Goal: Task Accomplishment & Management: Manage account settings

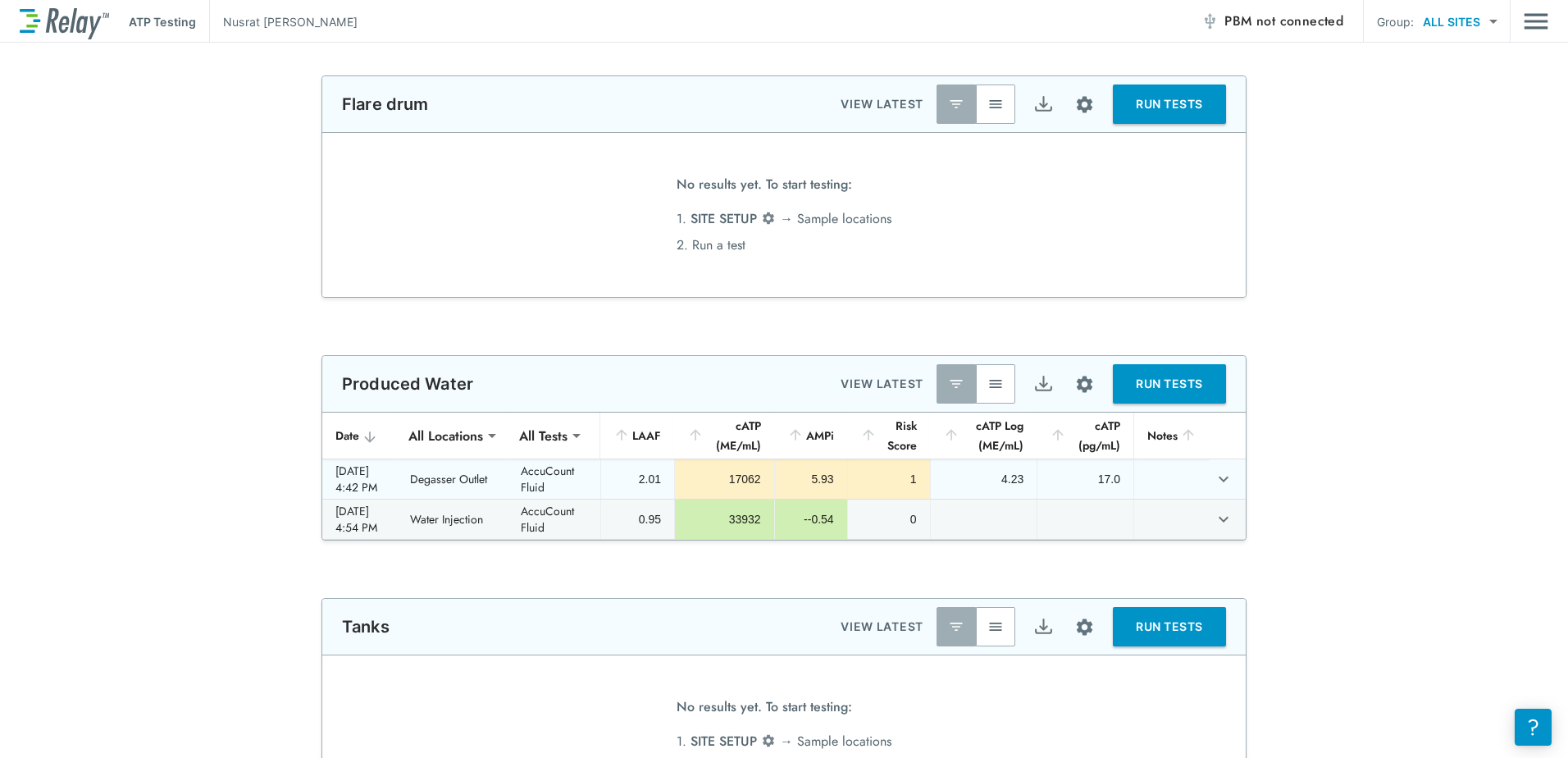
click at [880, 477] on div "1" at bounding box center [888, 479] width 56 height 17
click at [1221, 474] on icon "expand row" at bounding box center [1224, 479] width 20 height 20
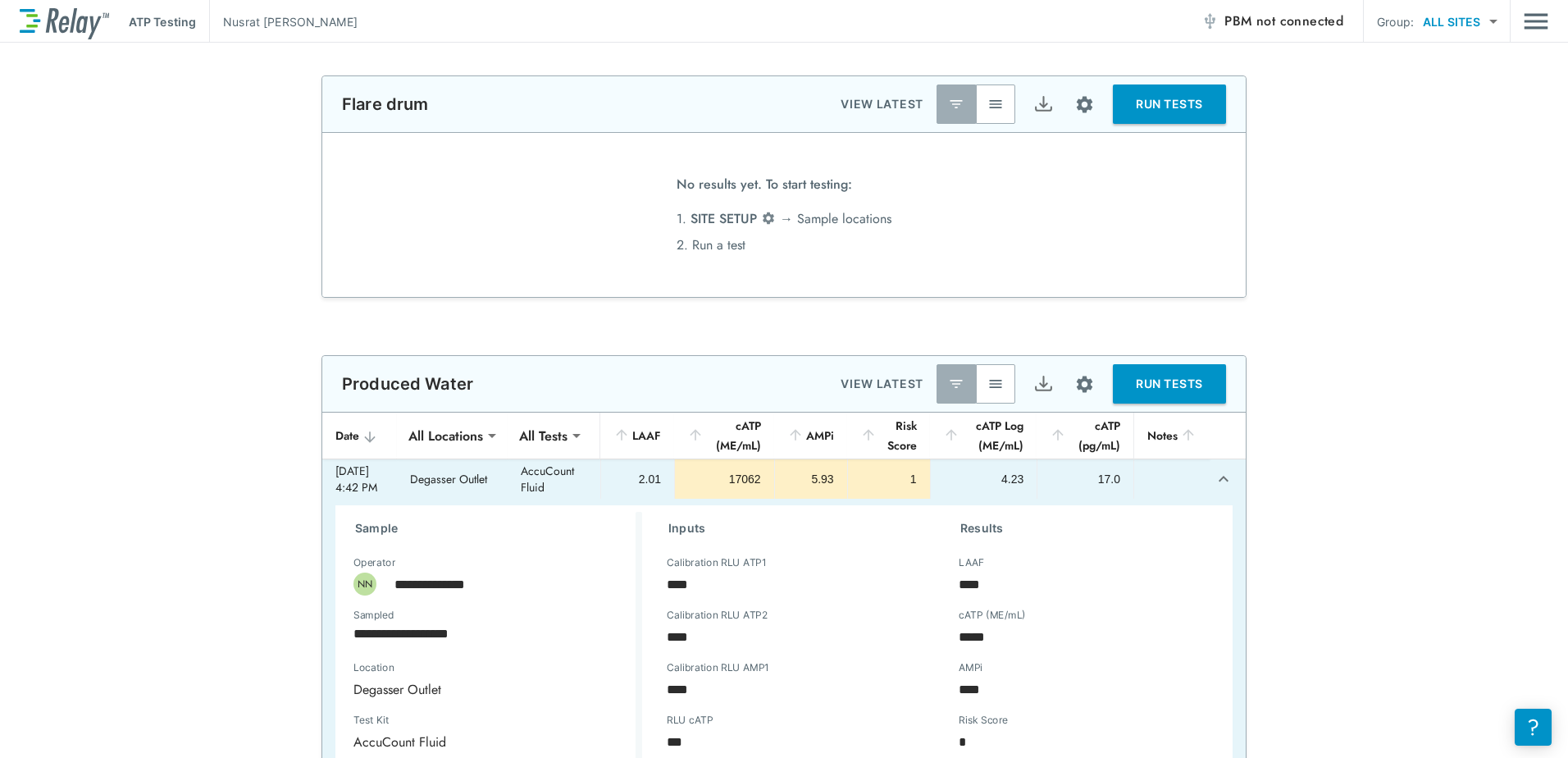
click at [1485, 21] on body "**********" at bounding box center [784, 379] width 1568 height 758
click at [1476, 98] on li "ALL SITES" at bounding box center [1471, 93] width 170 height 29
click at [1541, 17] on img "Main menu" at bounding box center [1536, 22] width 25 height 31
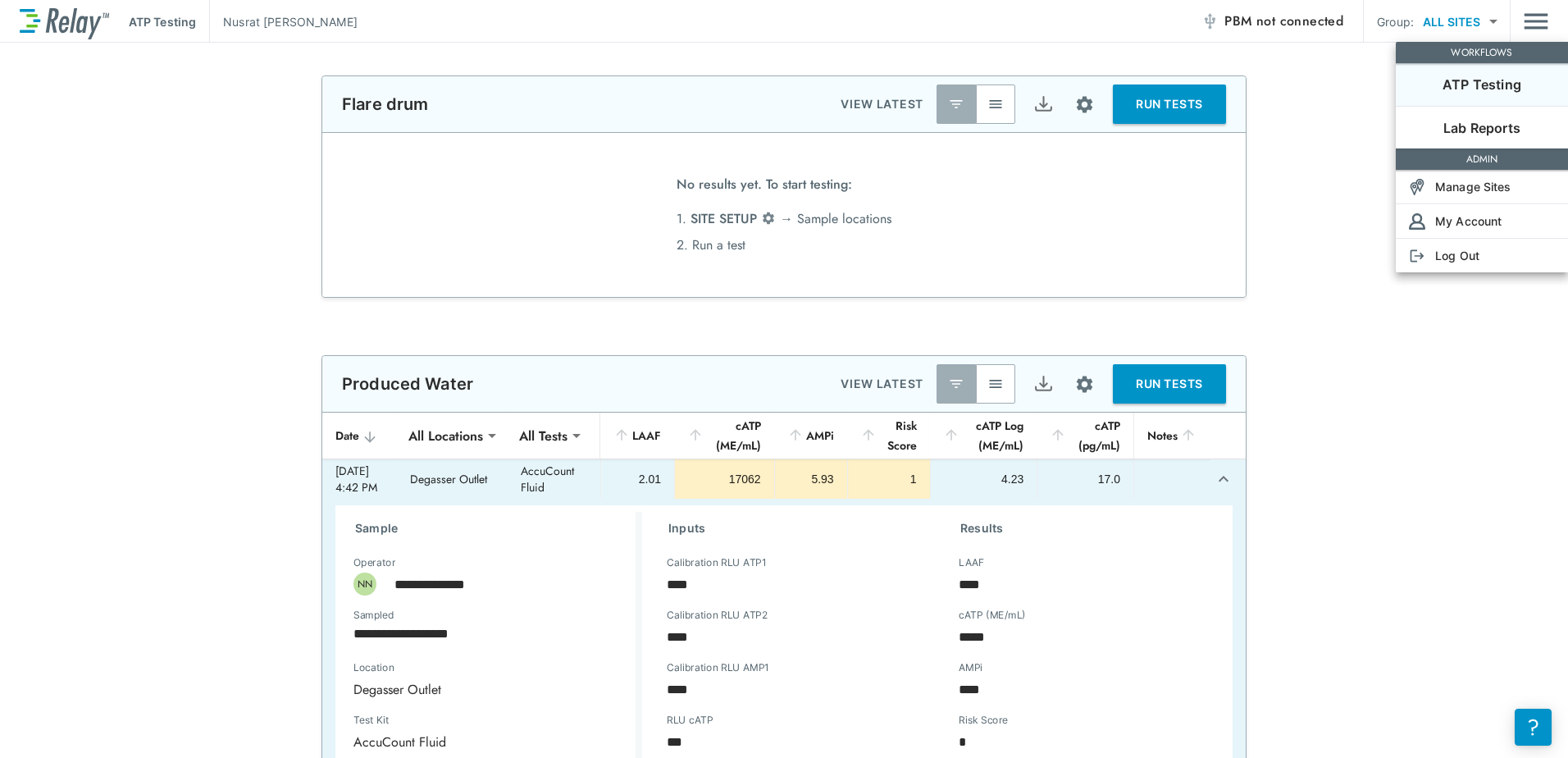
click at [1510, 89] on p "ATP Testing" at bounding box center [1482, 84] width 78 height 20
click at [1492, 218] on p "My Account" at bounding box center [1469, 222] width 67 height 18
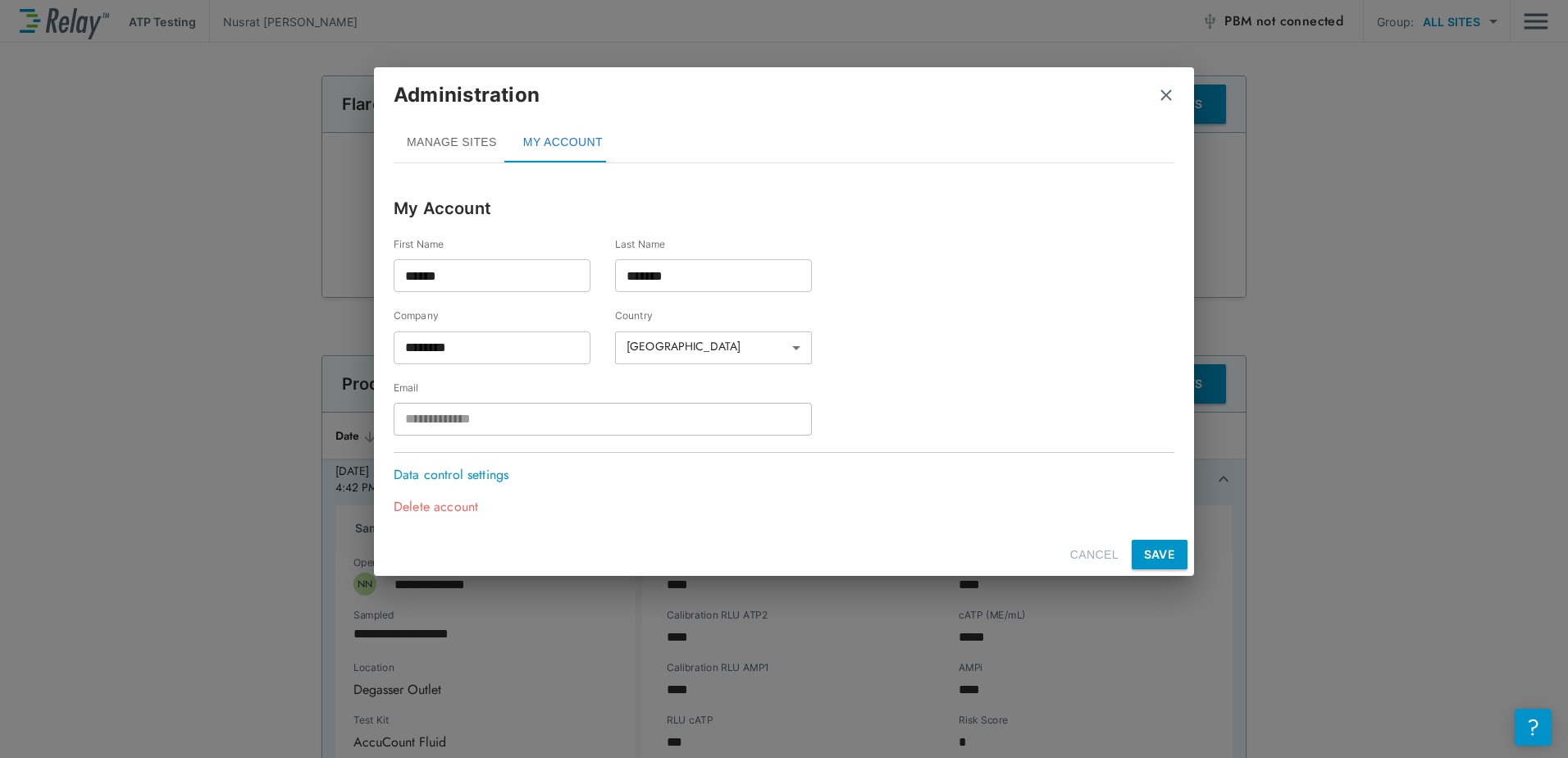
click at [1166, 94] on img "close" at bounding box center [1166, 95] width 17 height 17
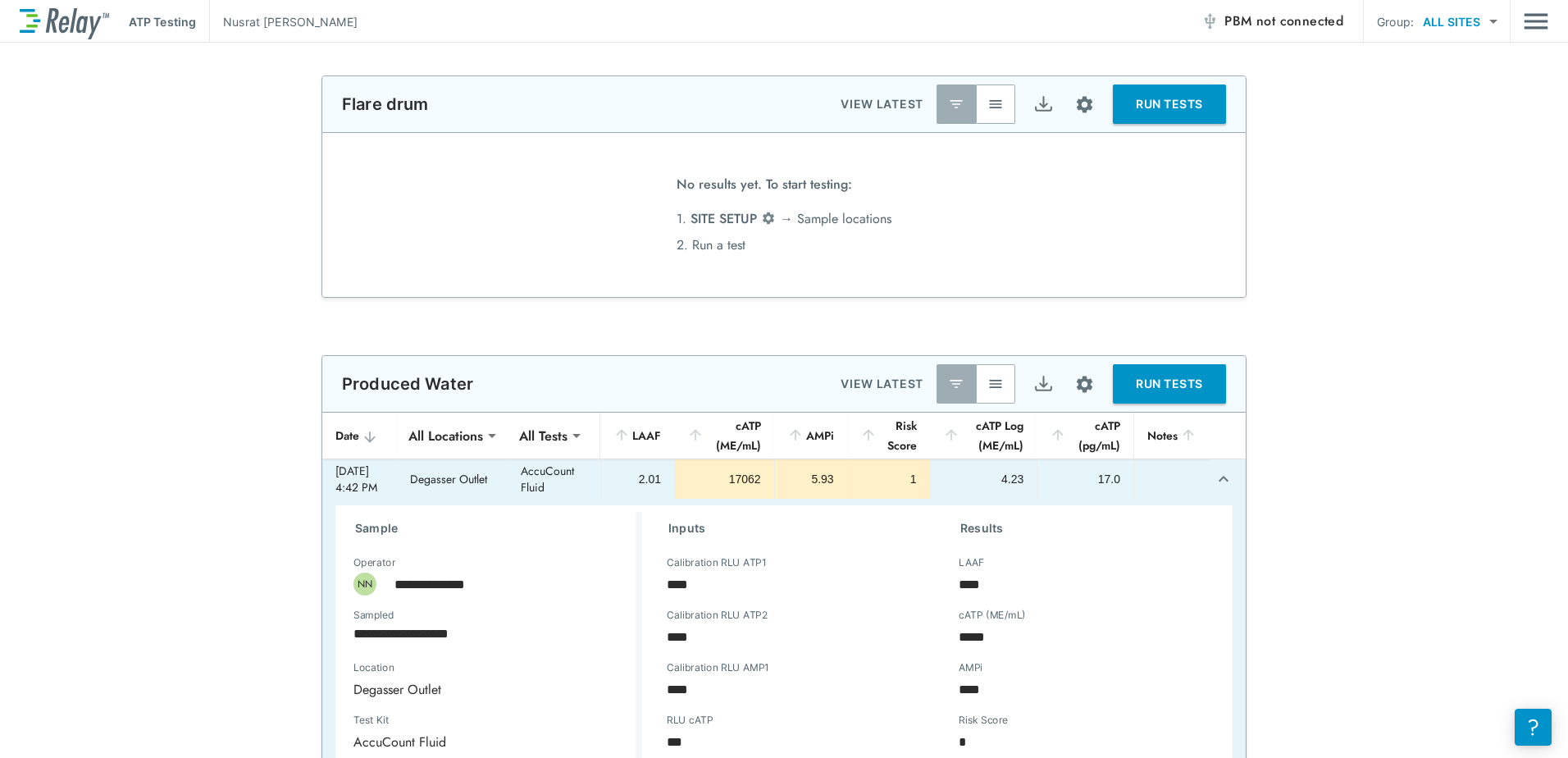
click at [156, 18] on p "ATP Testing" at bounding box center [162, 22] width 68 height 18
click at [83, 15] on img at bounding box center [64, 22] width 89 height 35
drag, startPoint x: 73, startPoint y: 18, endPoint x: 62, endPoint y: 23, distance: 12.1
click at [72, 19] on img at bounding box center [64, 22] width 89 height 35
click at [25, 19] on img at bounding box center [64, 22] width 89 height 35
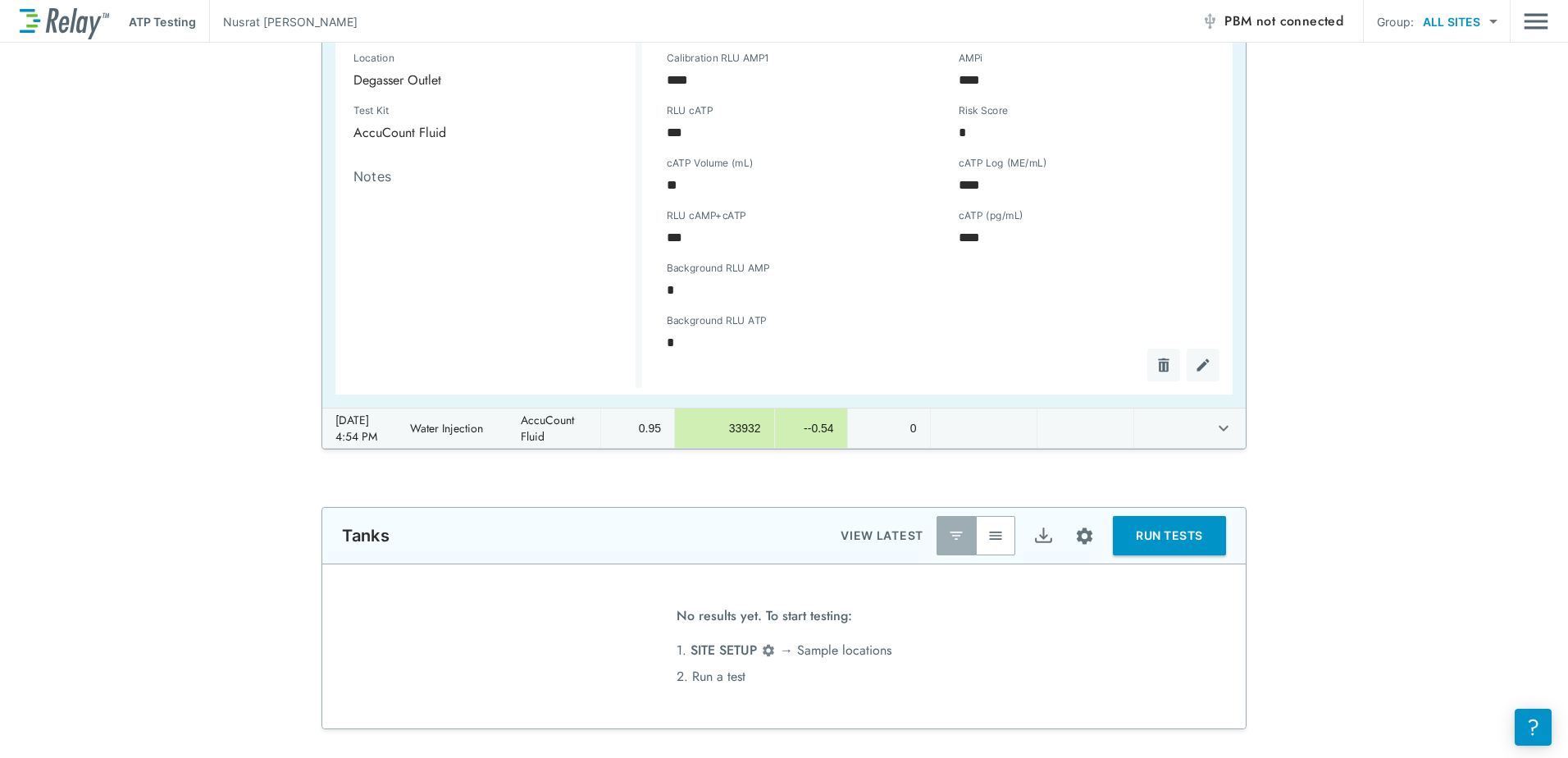
scroll to position [246, 0]
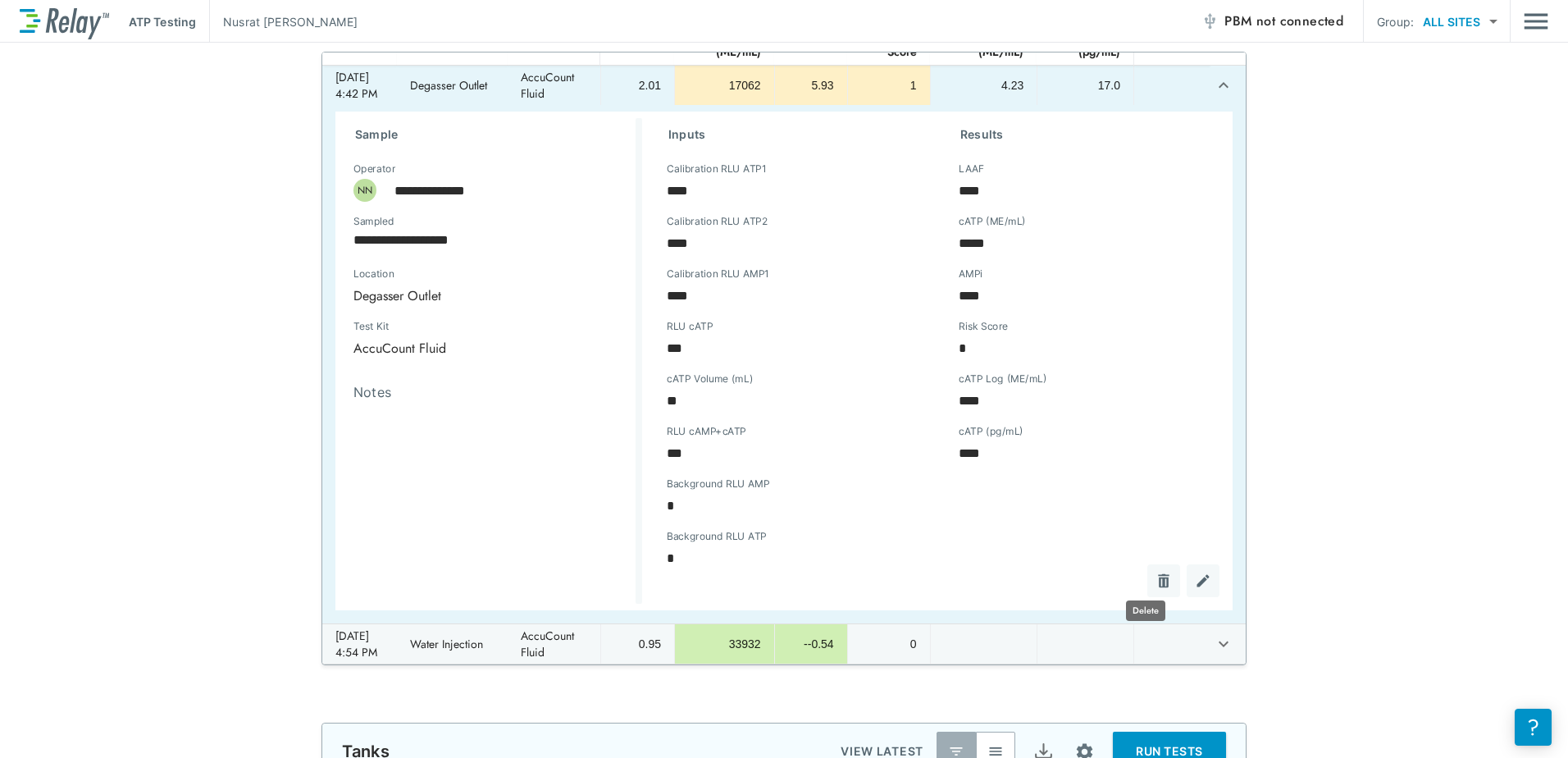
click at [1156, 584] on img "Delete" at bounding box center [1164, 581] width 17 height 17
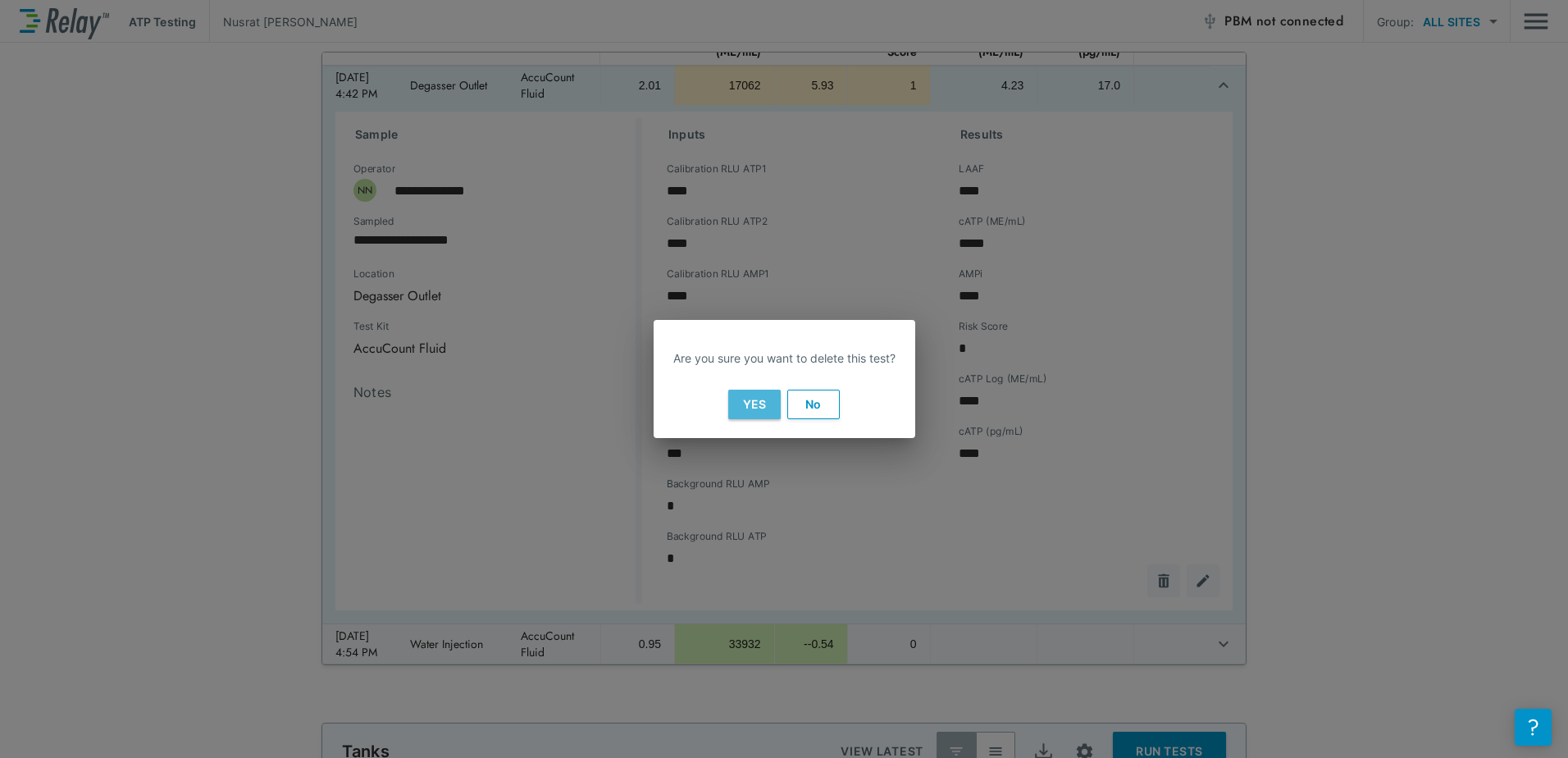
click at [741, 404] on button "Yes" at bounding box center [755, 404] width 53 height 29
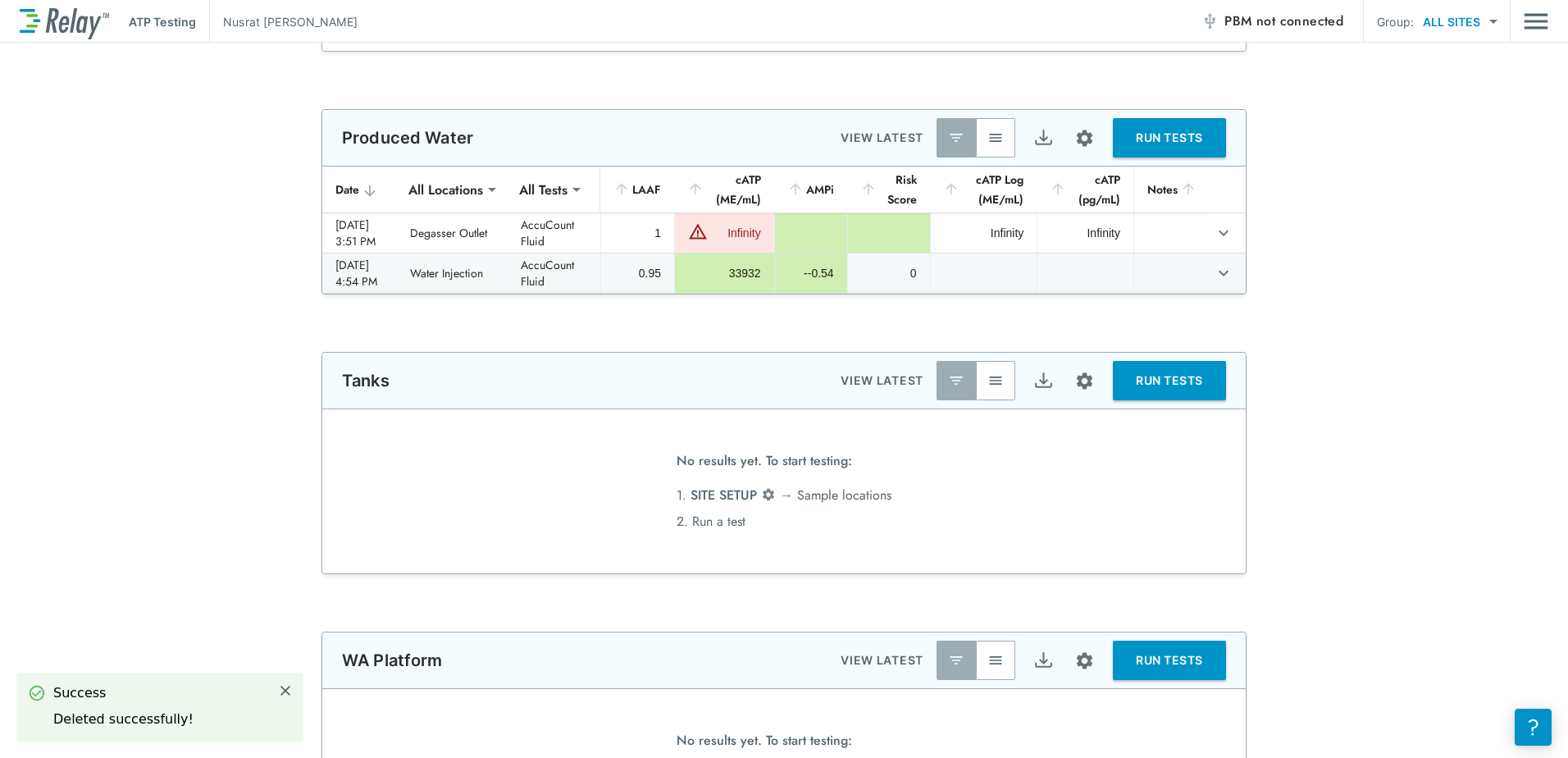
scroll to position [0, 0]
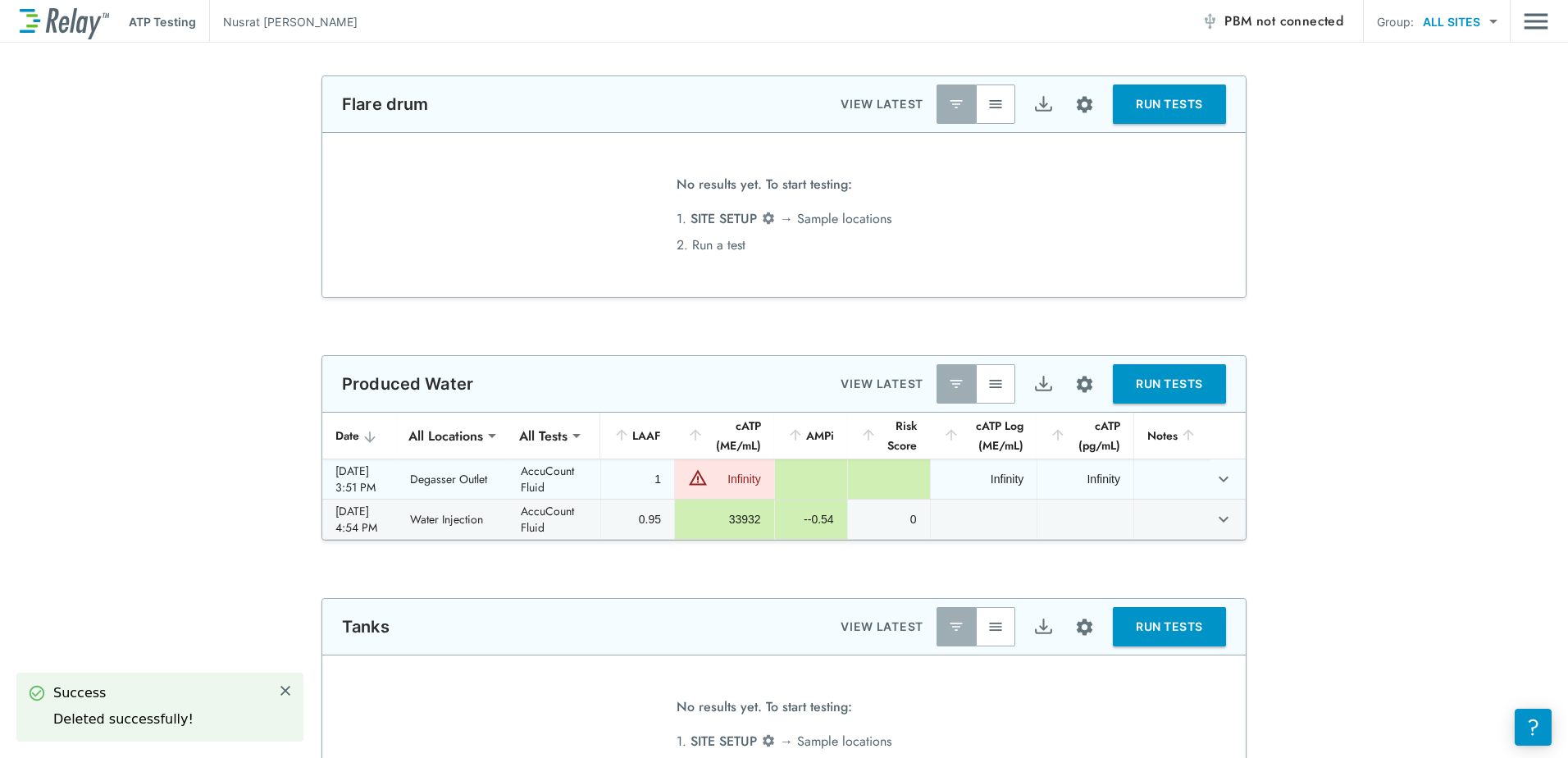
click at [640, 488] on td "1" at bounding box center [636, 479] width 74 height 39
click at [1216, 482] on icon "expand row" at bounding box center [1224, 479] width 20 height 20
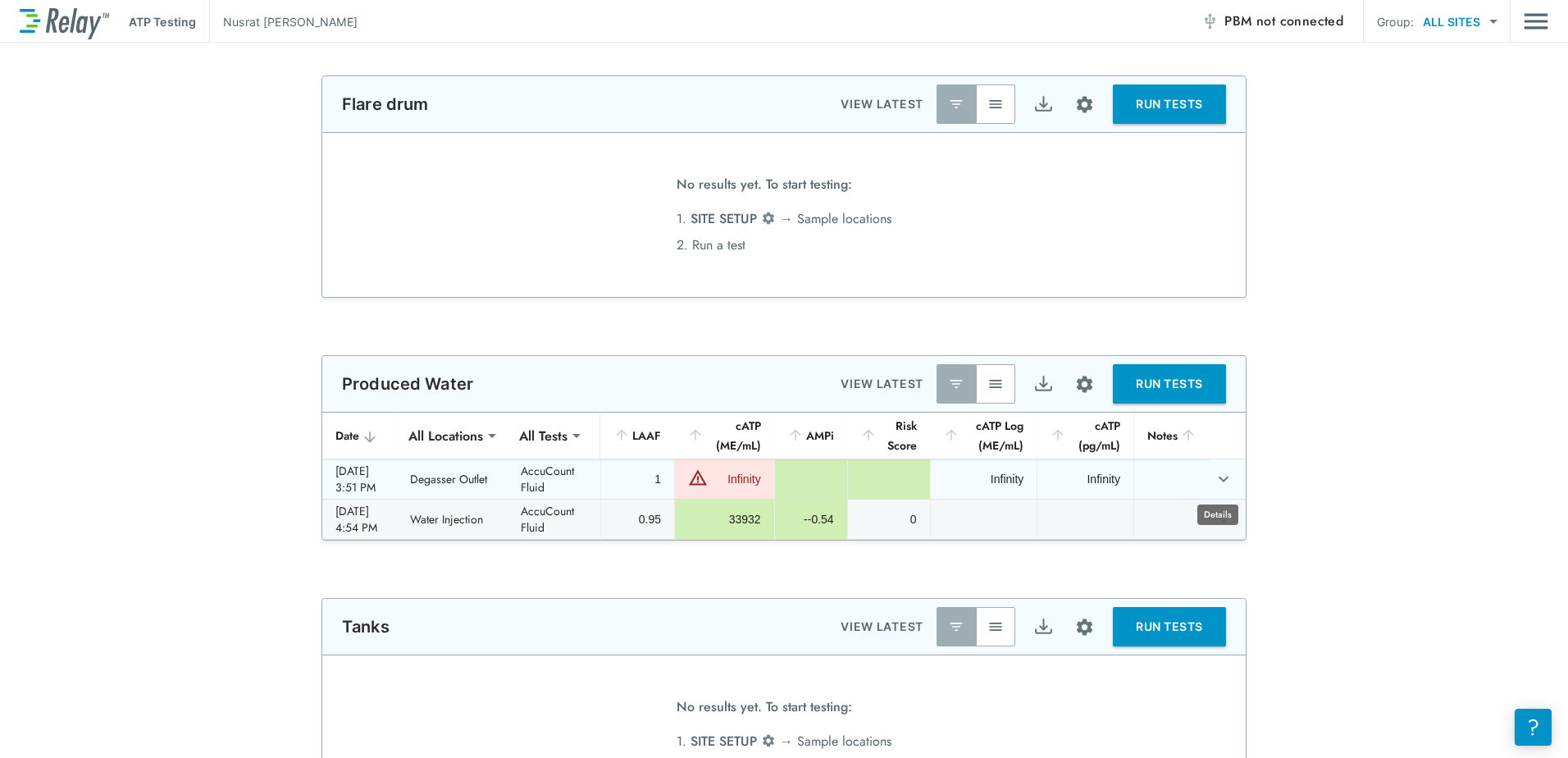
click at [1216, 478] on icon "expand row" at bounding box center [1224, 479] width 20 height 20
click at [751, 477] on div "Infinity" at bounding box center [736, 479] width 49 height 17
click at [661, 477] on div "1" at bounding box center [637, 479] width 47 height 17
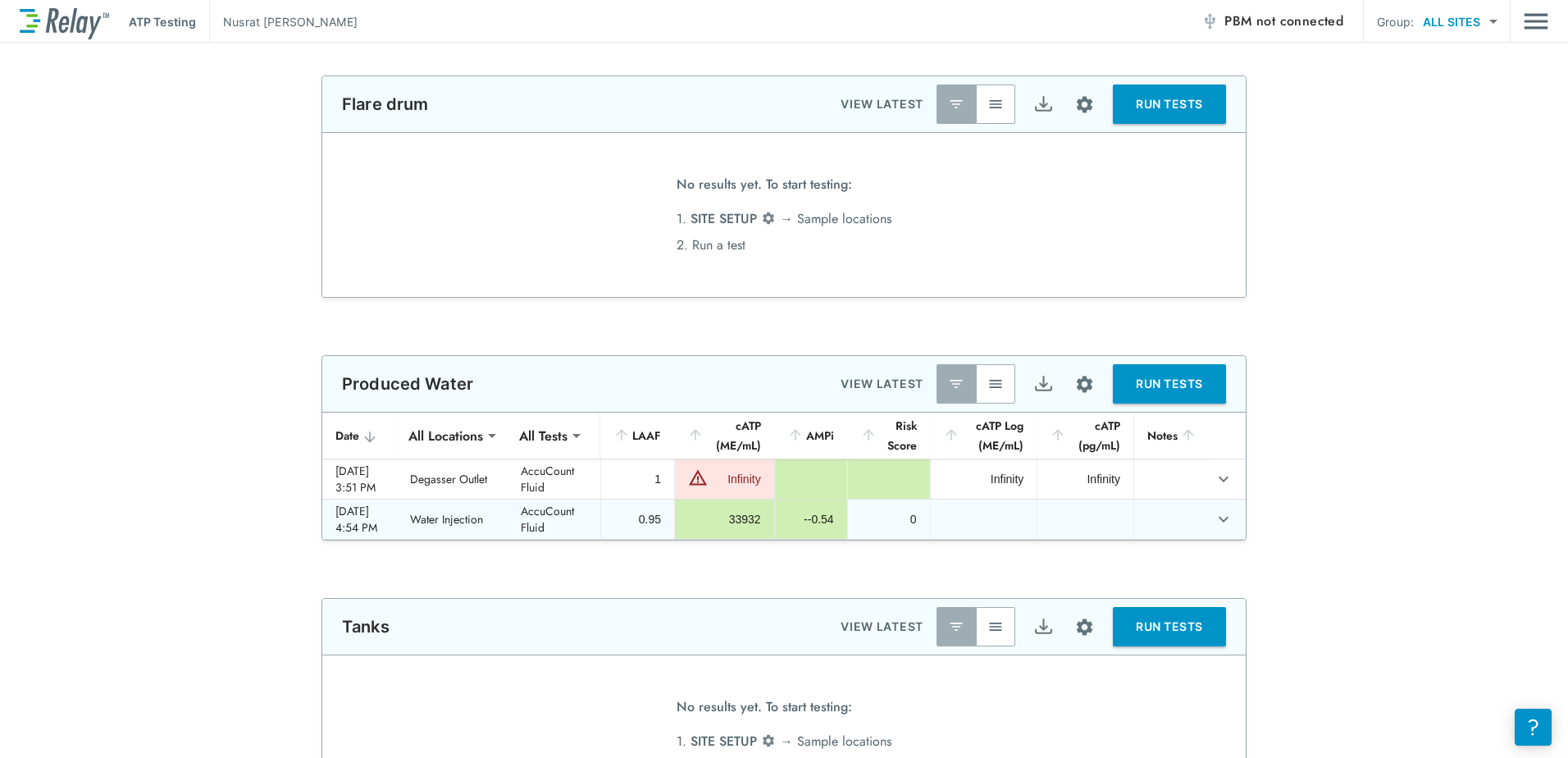
click at [1229, 514] on button "expand row" at bounding box center [1224, 519] width 27 height 27
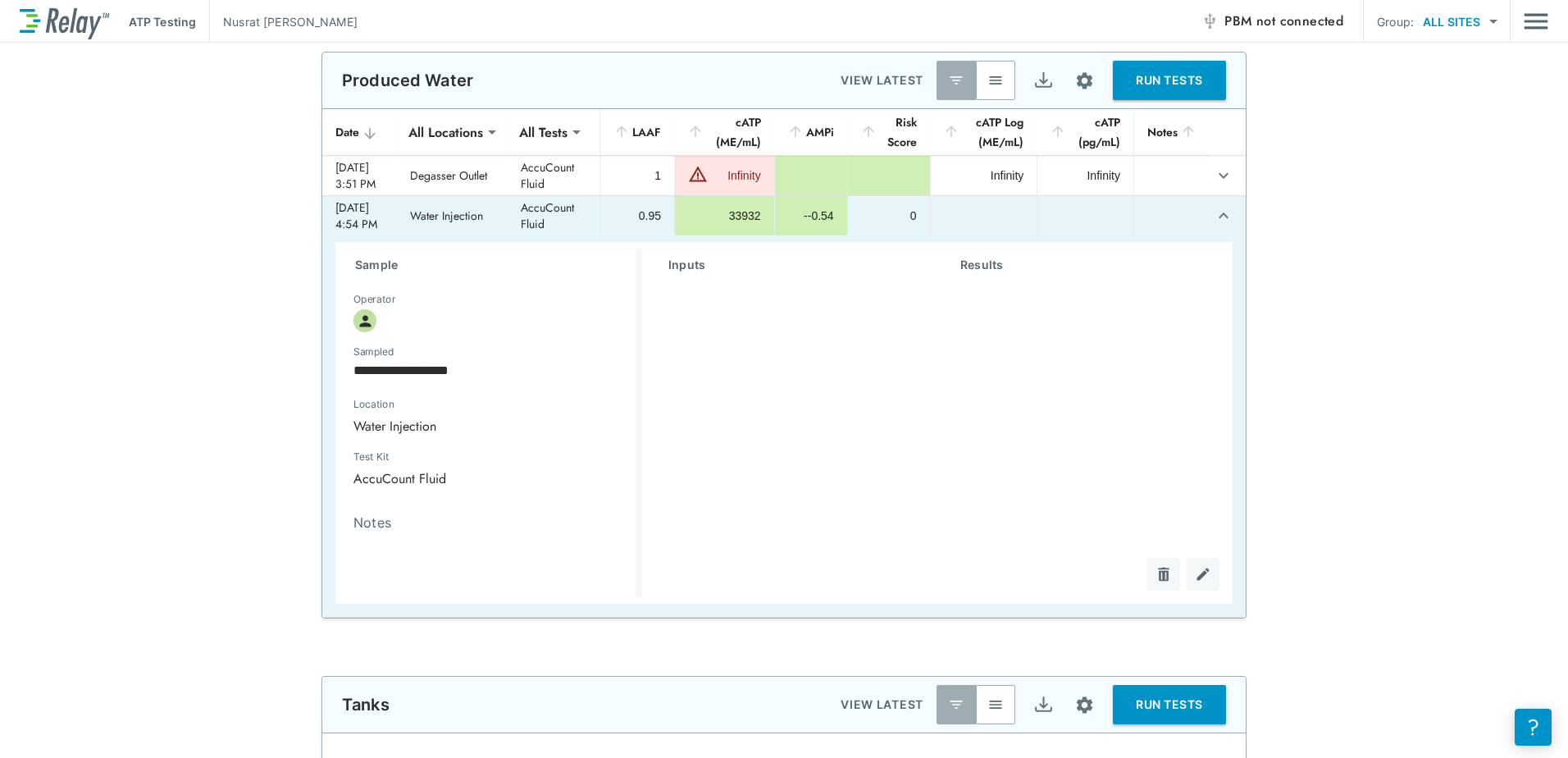
scroll to position [492, 0]
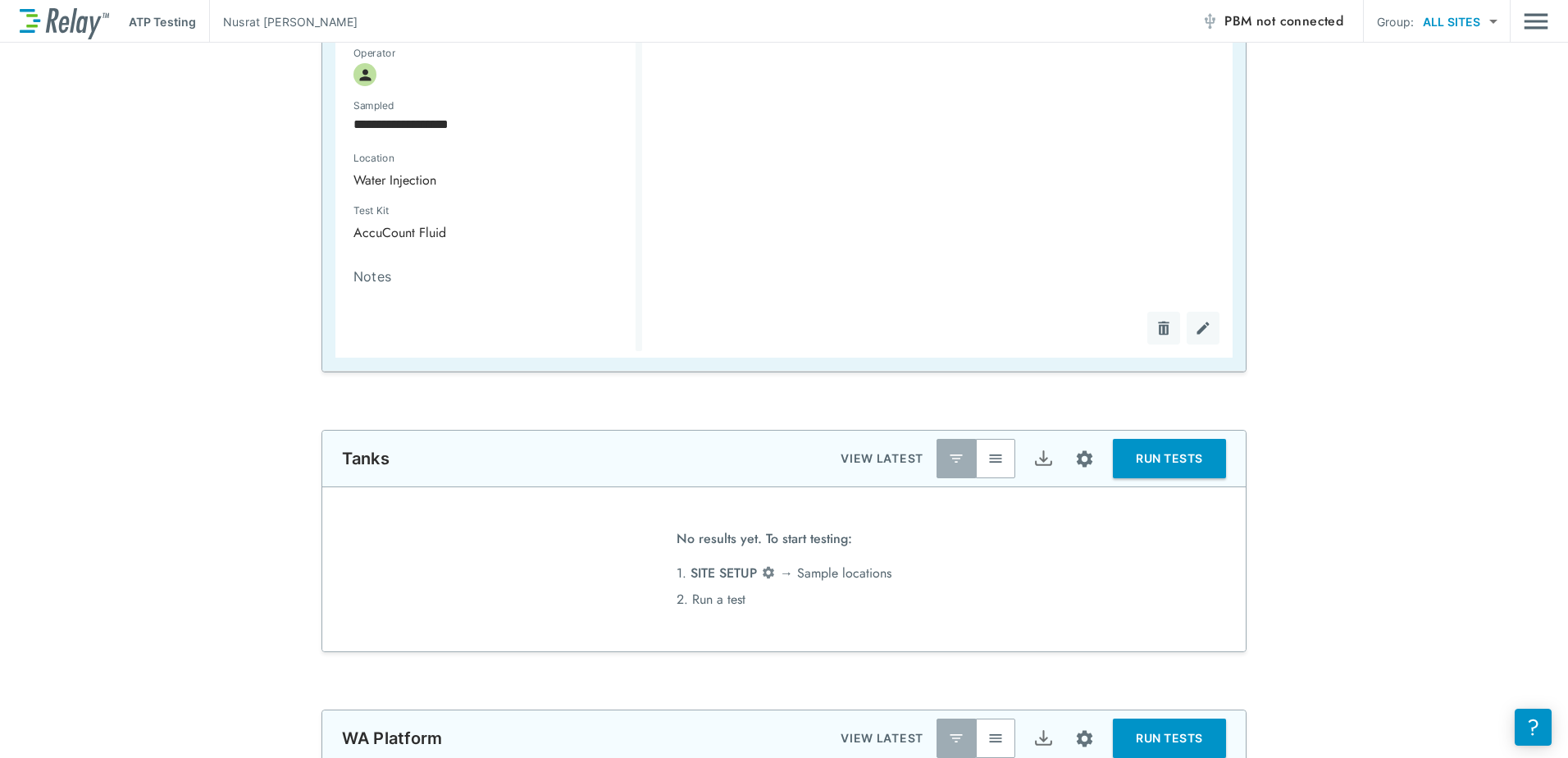
click at [1157, 329] on img "Delete" at bounding box center [1164, 328] width 17 height 17
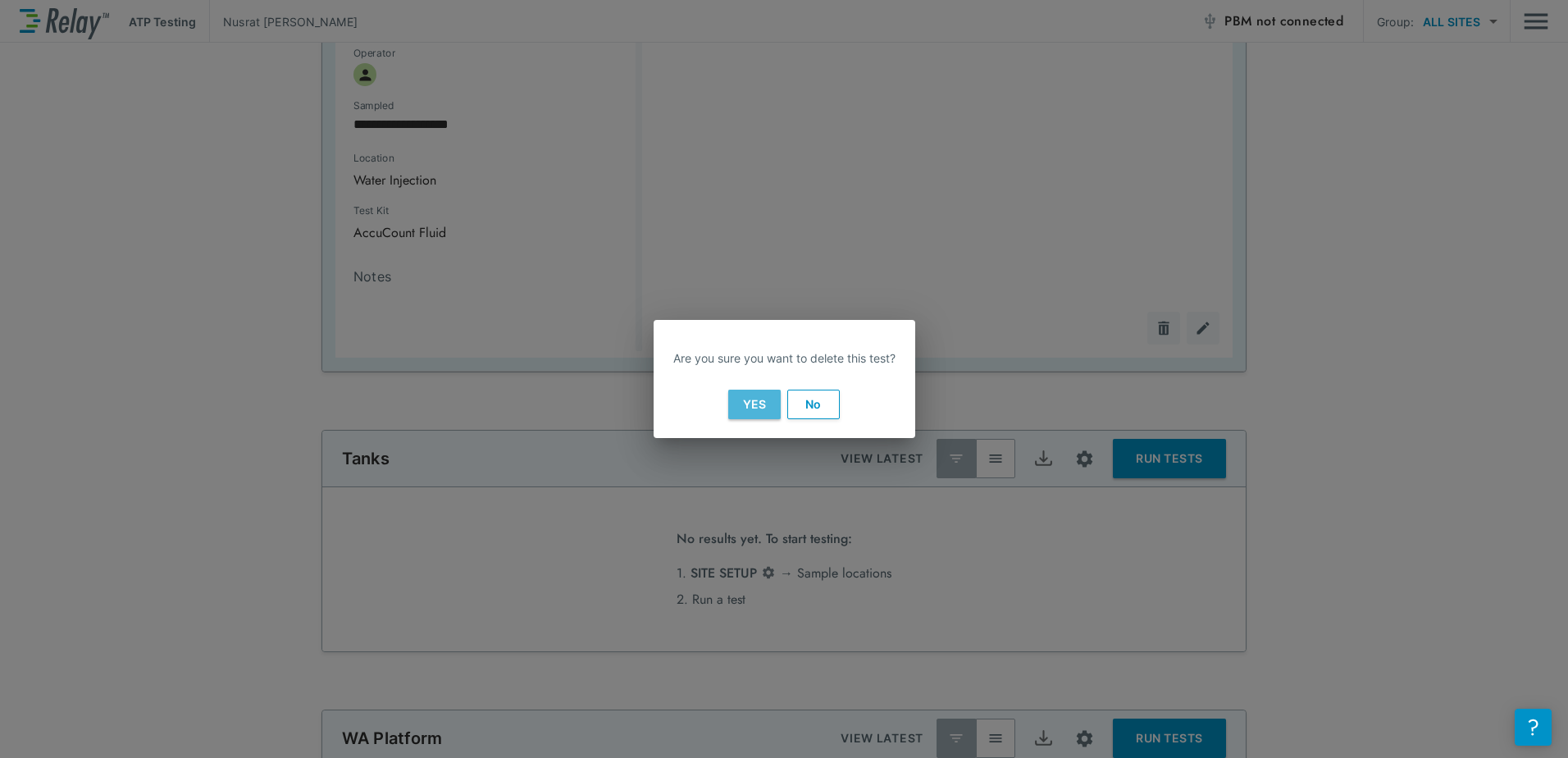
click at [738, 403] on button "Yes" at bounding box center [755, 404] width 53 height 29
click at [740, 398] on button "Yes" at bounding box center [755, 404] width 53 height 29
click at [758, 407] on button "Yes" at bounding box center [755, 404] width 53 height 29
